Goal: Find specific page/section: Find specific page/section

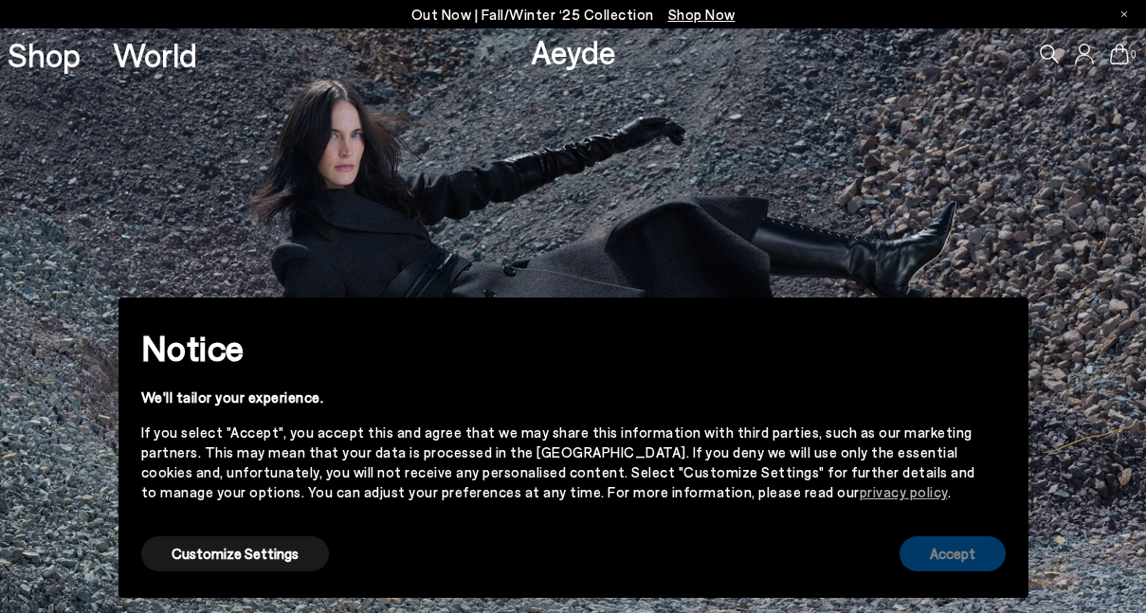
click at [971, 557] on button "Accept" at bounding box center [952, 553] width 106 height 35
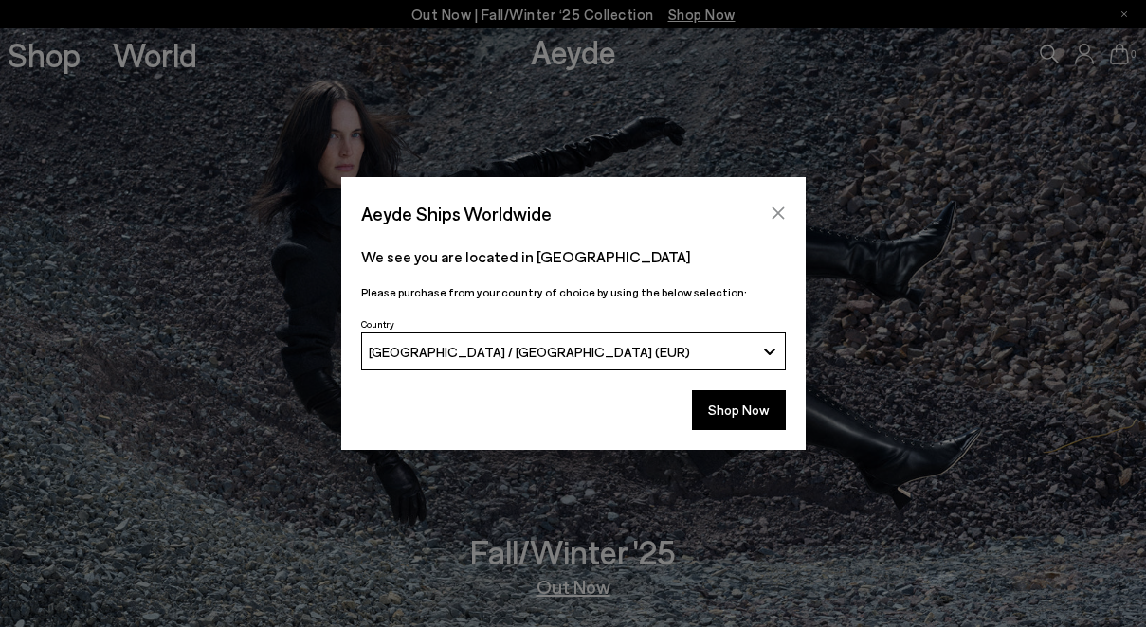
click at [779, 209] on icon "Close" at bounding box center [777, 213] width 15 height 15
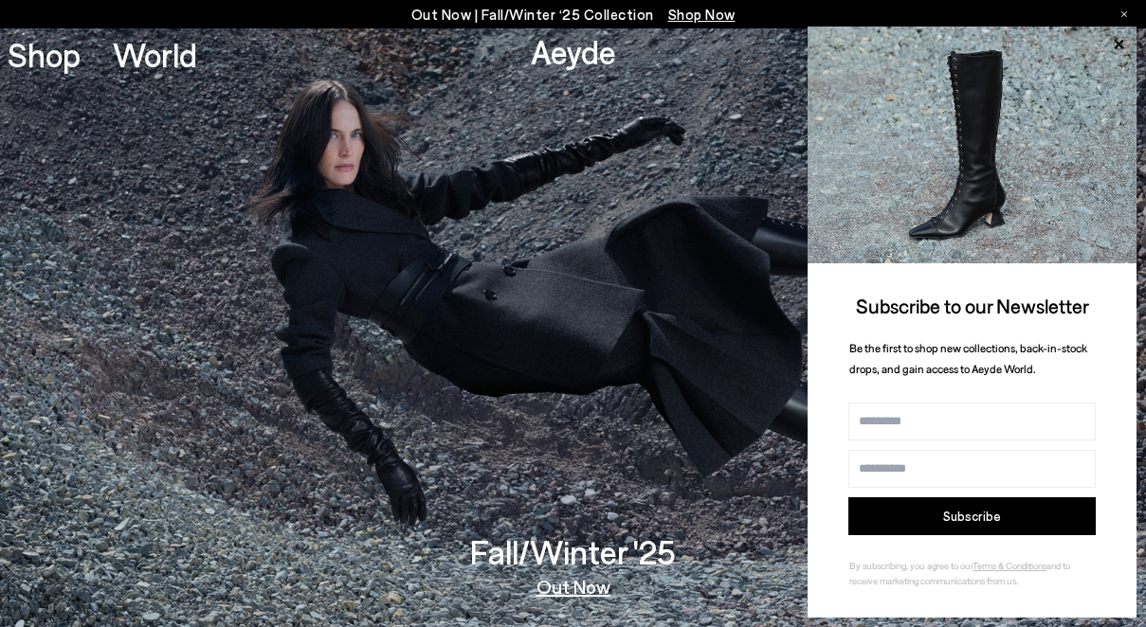
click at [716, 20] on span "Shop Now" at bounding box center [701, 14] width 67 height 17
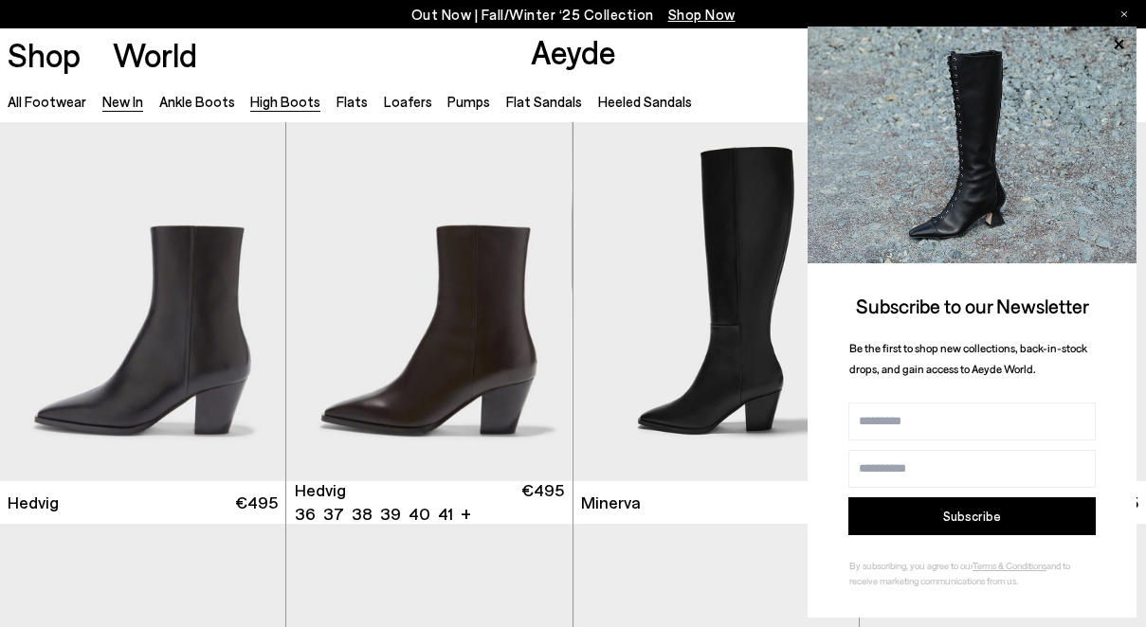
click at [282, 103] on link "High Boots" at bounding box center [285, 101] width 70 height 17
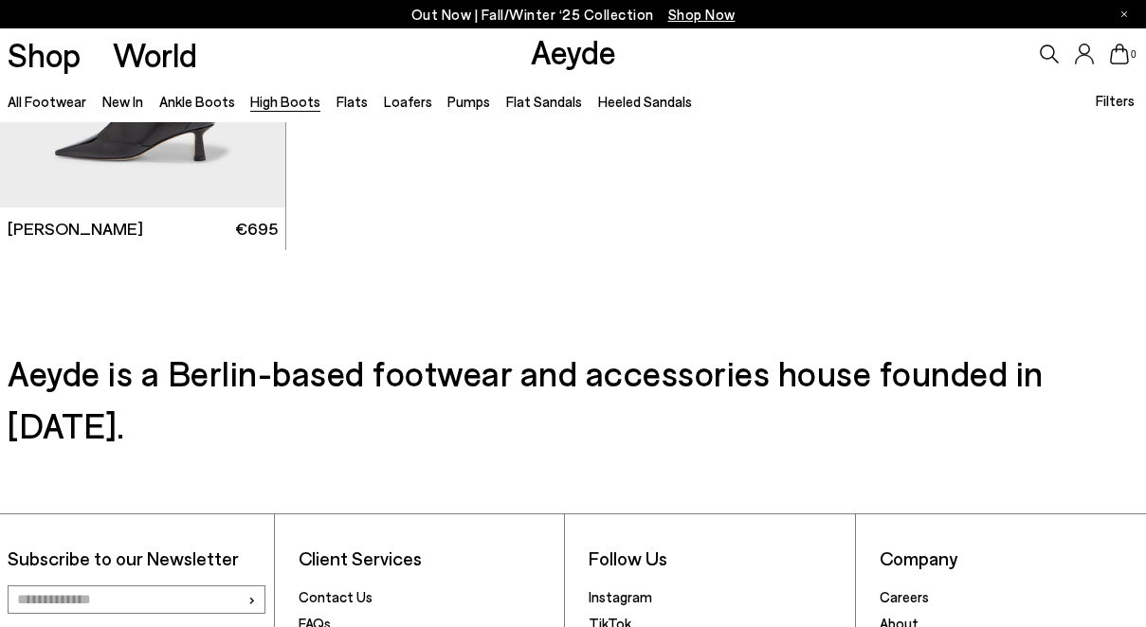
scroll to position [861, 0]
